Goal: Task Accomplishment & Management: Manage account settings

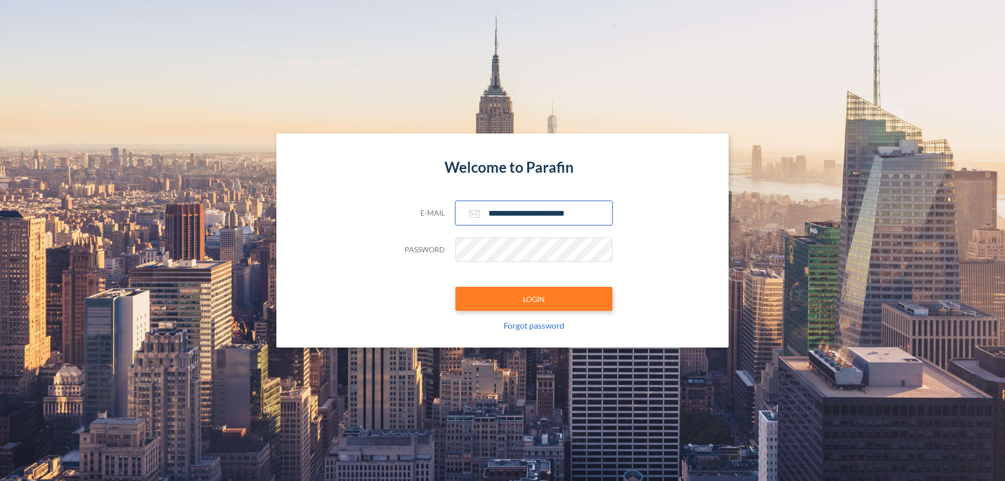
type input "**********"
click at [534, 299] on button "LOGIN" at bounding box center [533, 299] width 157 height 24
